Goal: Task Accomplishment & Management: Manage account settings

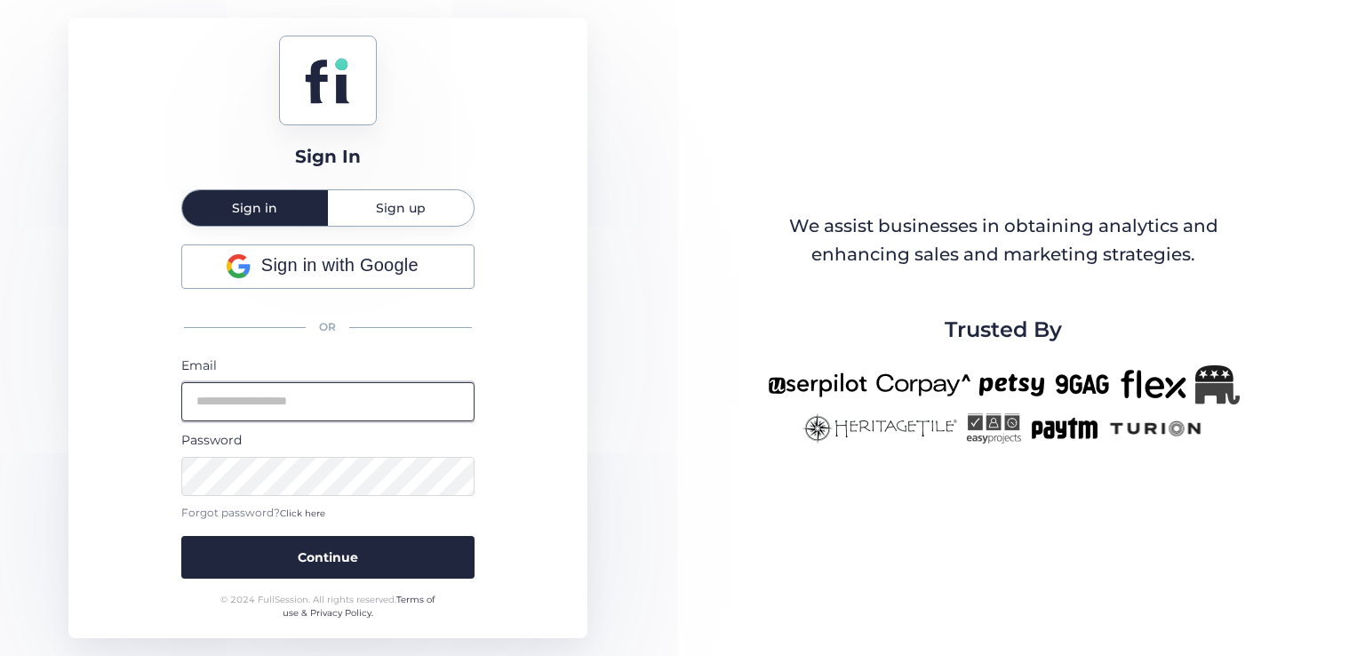
click at [368, 397] on input "email" at bounding box center [327, 401] width 293 height 39
click at [301, 289] on div "Sign in with Google OR Email Password Forgot password? Click here Continue" at bounding box center [327, 411] width 293 height 334
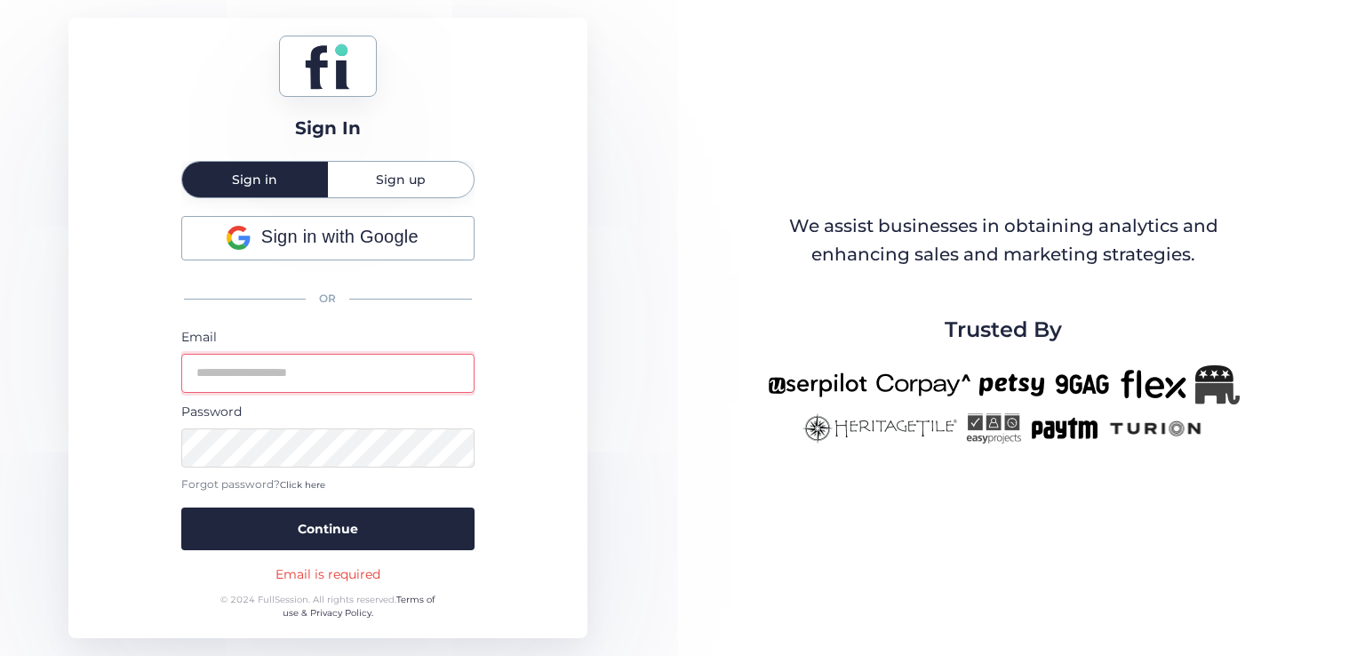
click at [332, 260] on div "Sign in with Google OR Email Password Forgot password? Click here Continue" at bounding box center [327, 383] width 293 height 334
click at [340, 257] on div "Sign in with Google" at bounding box center [328, 238] width 292 height 43
